Goal: Navigation & Orientation: Find specific page/section

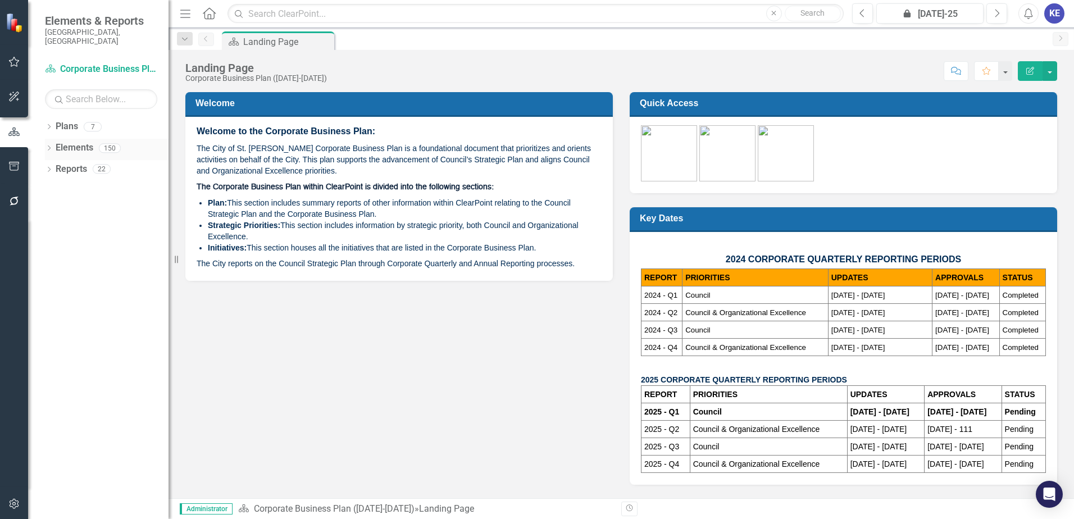
click at [54, 139] on div "Dropdown Elements 150" at bounding box center [107, 149] width 124 height 21
click at [49, 146] on icon "Dropdown" at bounding box center [49, 149] width 8 height 6
click at [54, 187] on div "Dropdown" at bounding box center [55, 192] width 8 height 10
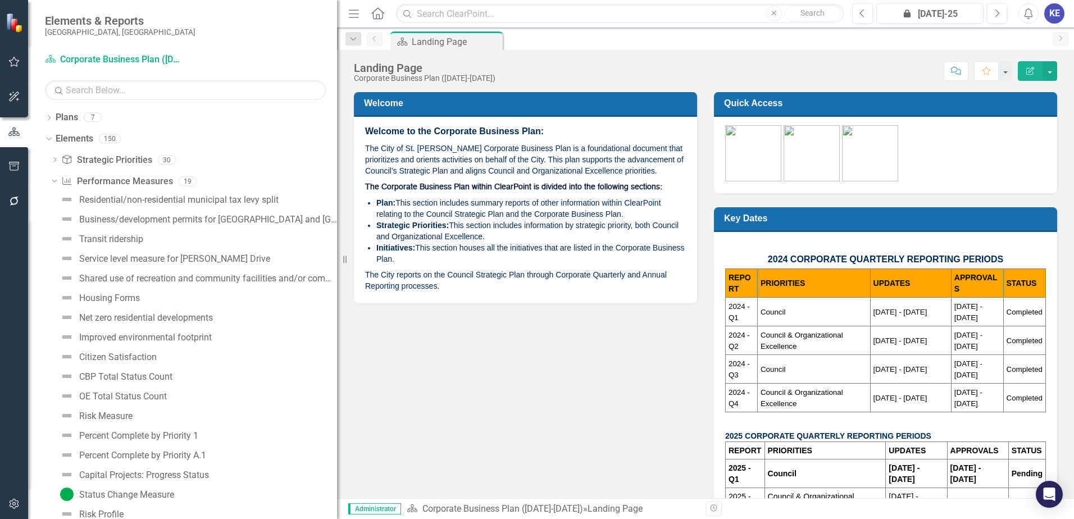
drag, startPoint x: 173, startPoint y: 249, endPoint x: 419, endPoint y: 270, distance: 246.9
click at [419, 270] on div "Elements & Reports [GEOGRAPHIC_DATA][PERSON_NAME][GEOGRAPHIC_DATA] Plan Corpora…" at bounding box center [537, 259] width 1074 height 519
click at [163, 198] on div "Residential/non-residential municipal tax levy split" at bounding box center [178, 200] width 199 height 10
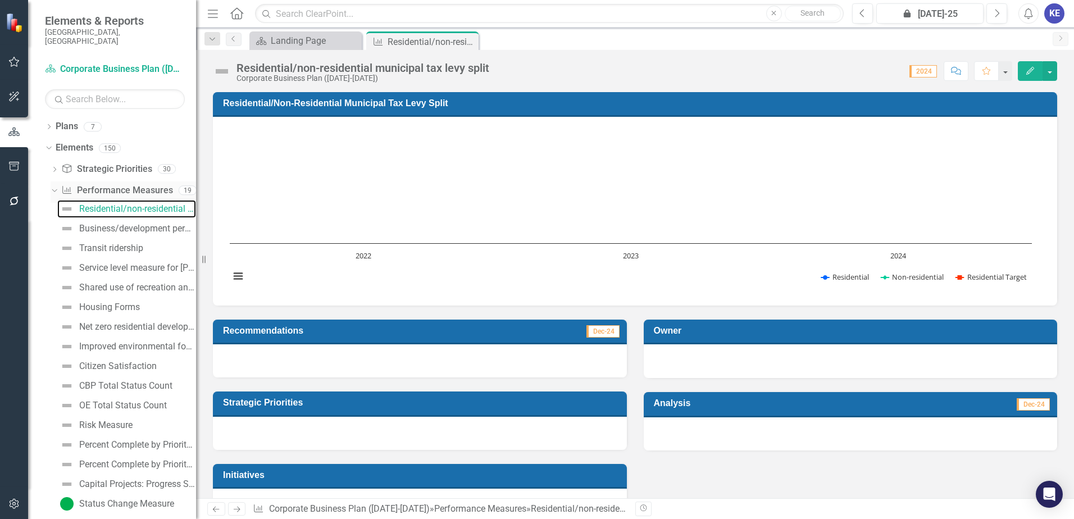
drag, startPoint x: 339, startPoint y: 184, endPoint x: 196, endPoint y: 190, distance: 143.4
click at [196, 190] on div "Resize" at bounding box center [200, 259] width 9 height 519
click at [95, 224] on div "Business/development permits for [GEOGRAPHIC_DATA] and [GEOGRAPHIC_DATA]" at bounding box center [137, 229] width 117 height 10
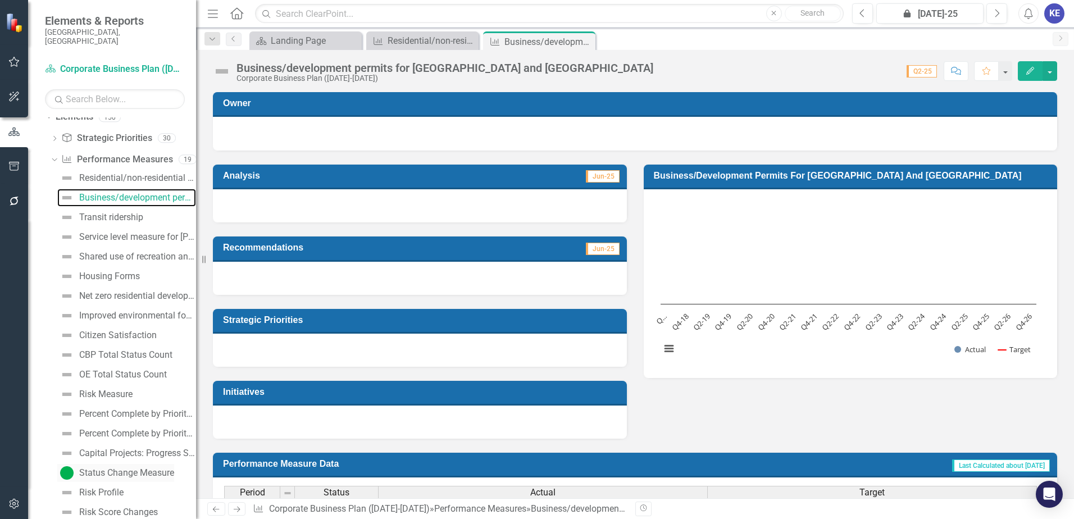
scroll to position [56, 0]
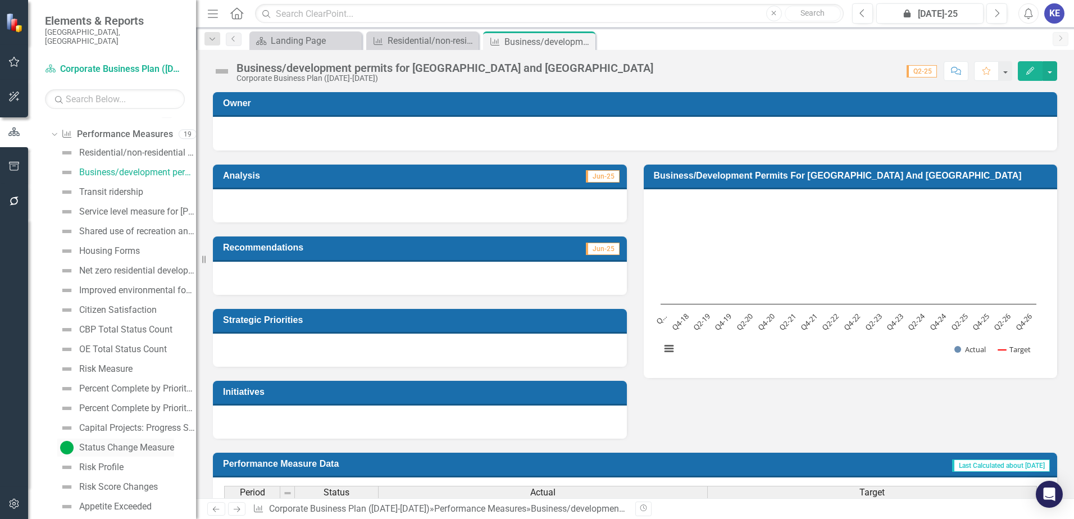
click at [120, 443] on div "Status Change Measure" at bounding box center [126, 448] width 95 height 10
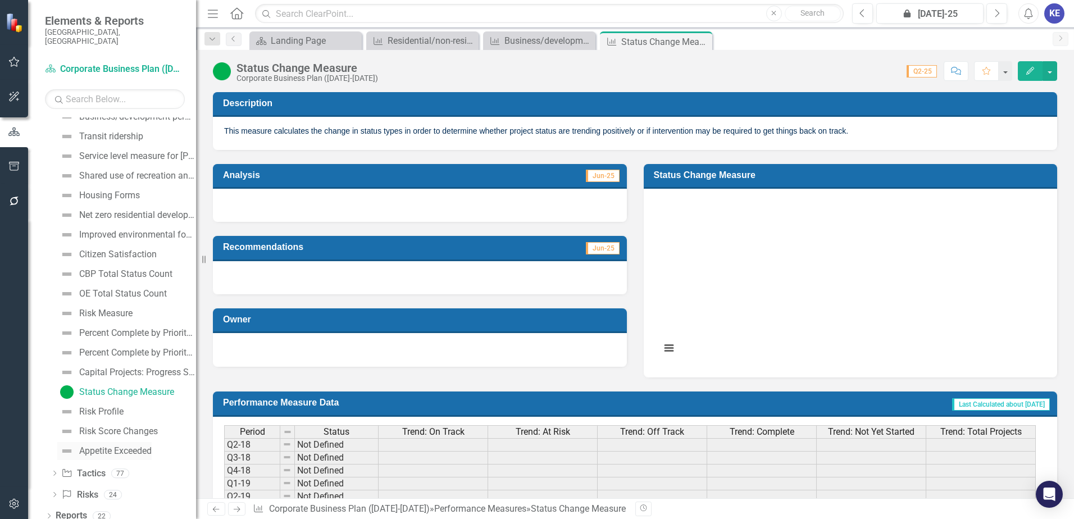
click at [139, 446] on div "Appetite Exceeded" at bounding box center [115, 451] width 72 height 10
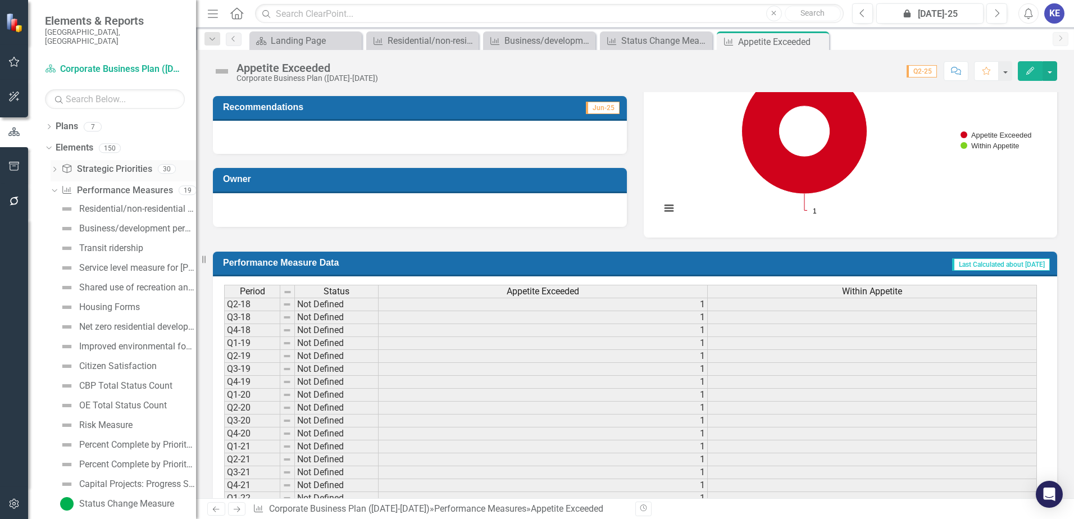
click at [101, 165] on link "Strategic Priority Strategic Priorities" at bounding box center [106, 169] width 90 height 13
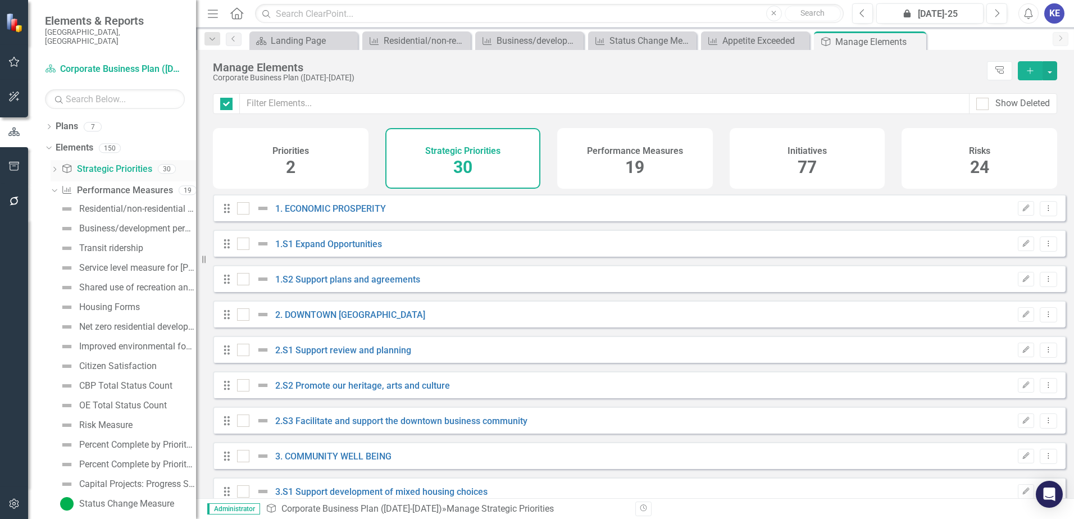
checkbox input "false"
click at [90, 184] on link "Performance Measure Performance Measures" at bounding box center [116, 190] width 111 height 13
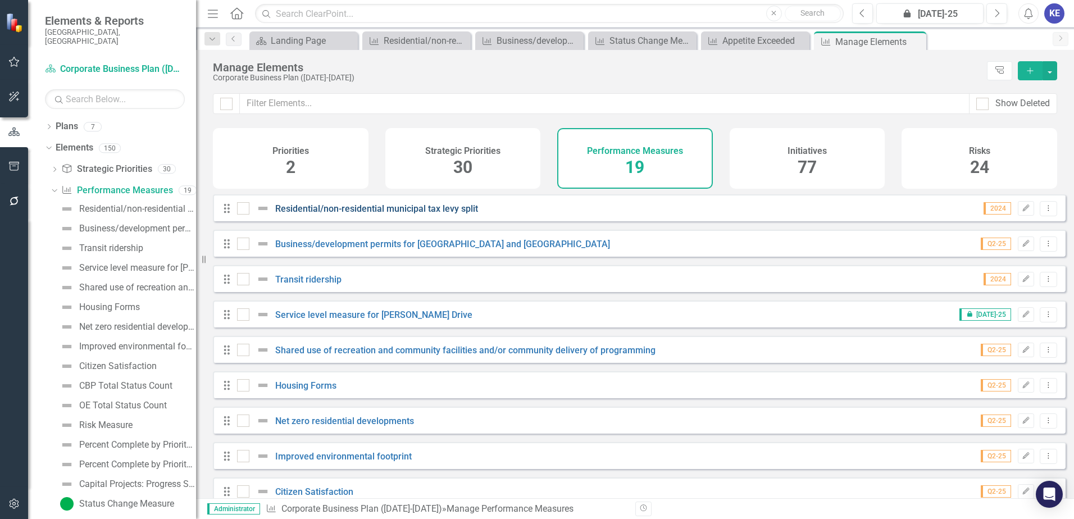
click at [312, 214] on link "Residential/non-residential municipal tax levy split" at bounding box center [376, 208] width 203 height 11
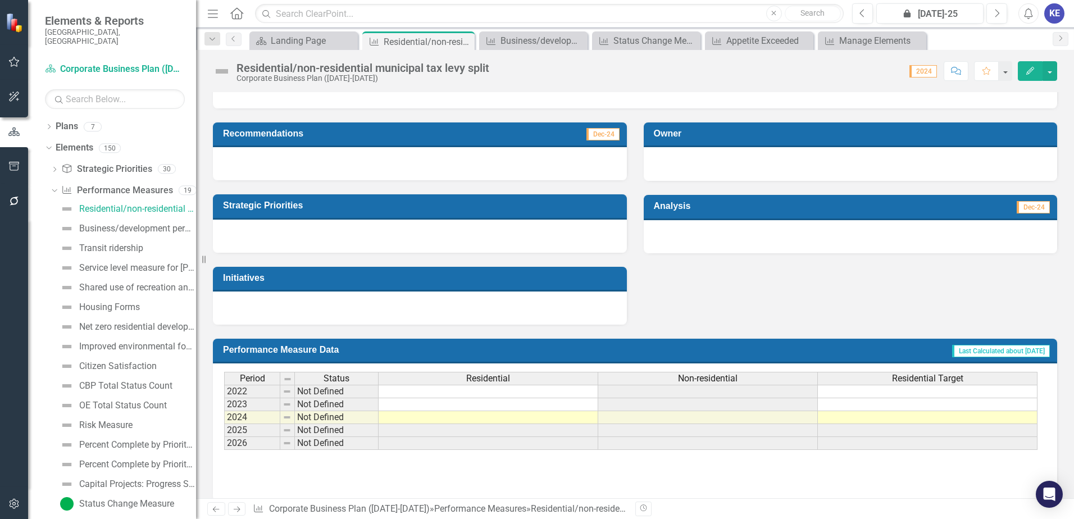
scroll to position [211, 0]
